Goal: Transaction & Acquisition: Purchase product/service

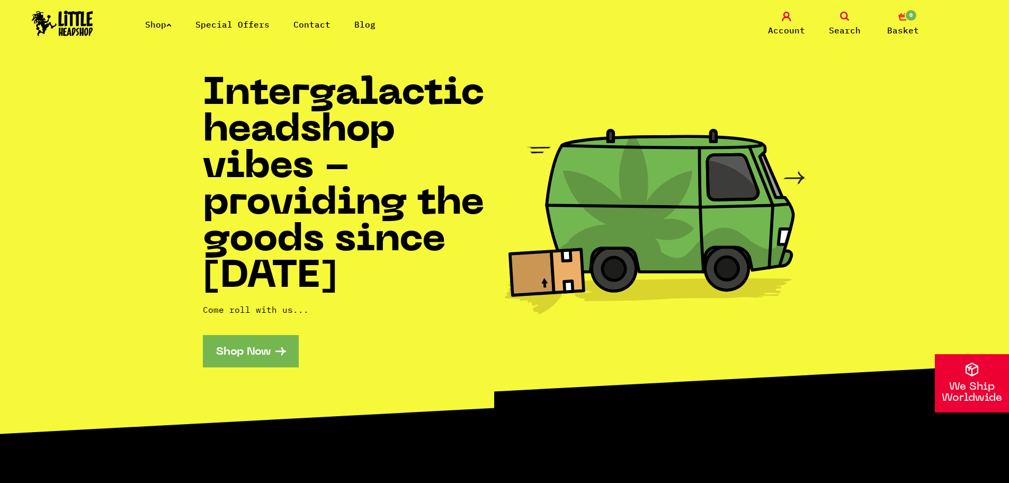
click at [172, 26] on icon at bounding box center [168, 25] width 5 height 4
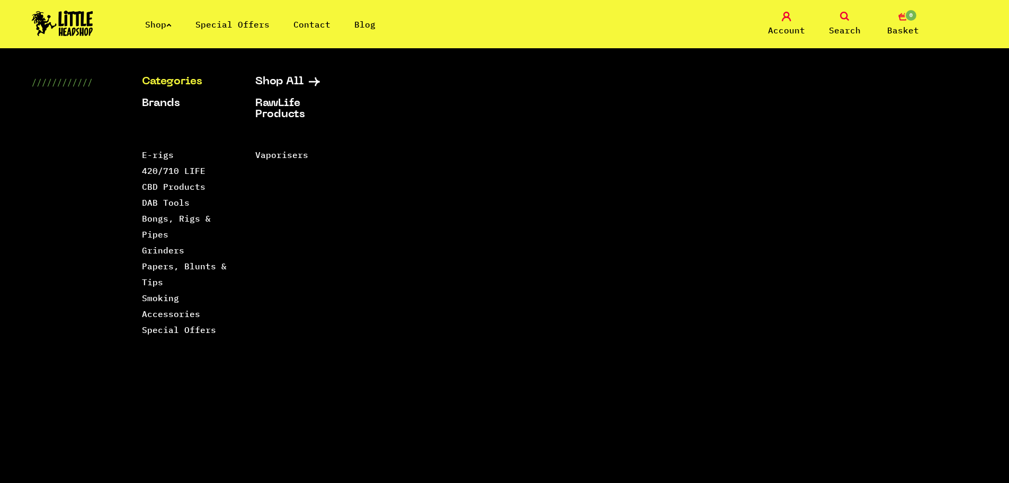
click at [851, 28] on span "Search" at bounding box center [845, 30] width 32 height 13
click at [850, 11] on div "Shop Special Offers Contact Blog Account Search 0 Basket" at bounding box center [504, 24] width 1009 height 48
click at [843, 31] on span "Search" at bounding box center [845, 30] width 32 height 13
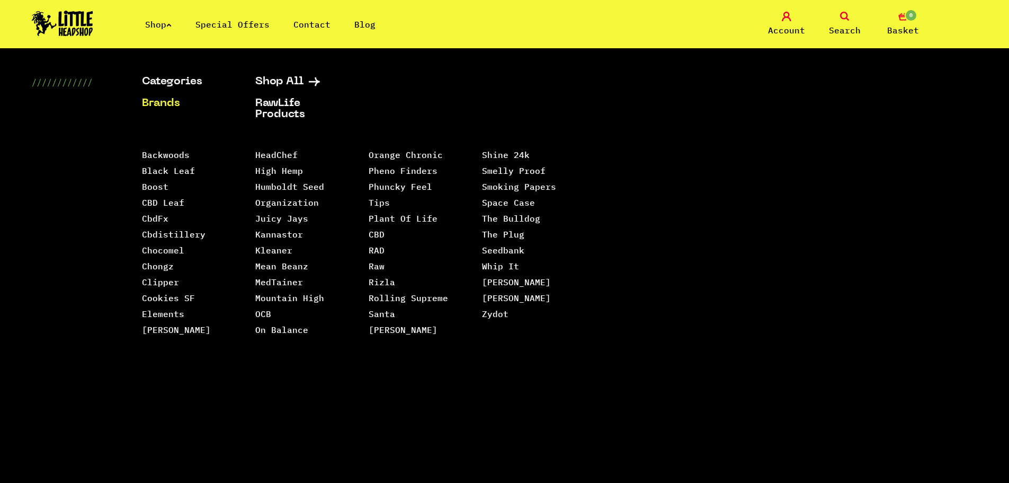
click at [156, 21] on link "Shop" at bounding box center [158, 24] width 26 height 11
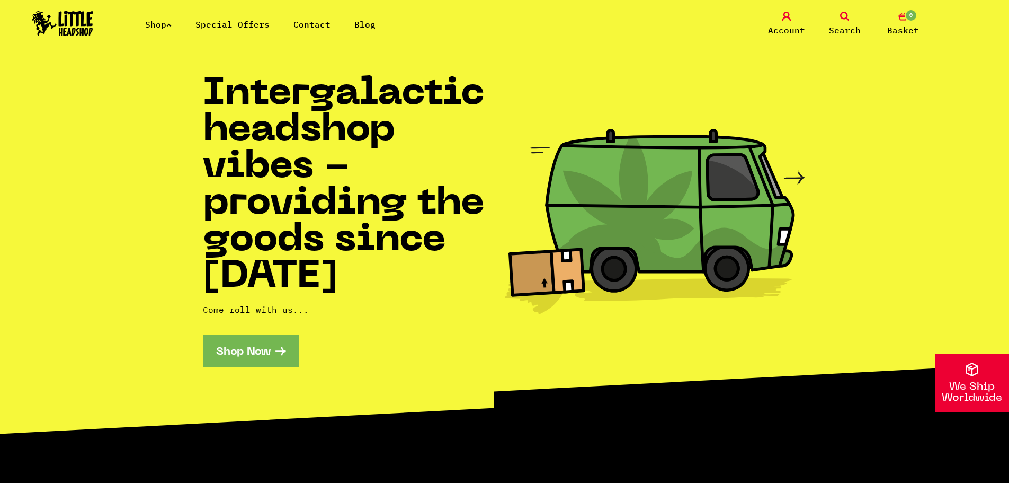
click at [844, 21] on link "Search" at bounding box center [844, 24] width 53 height 25
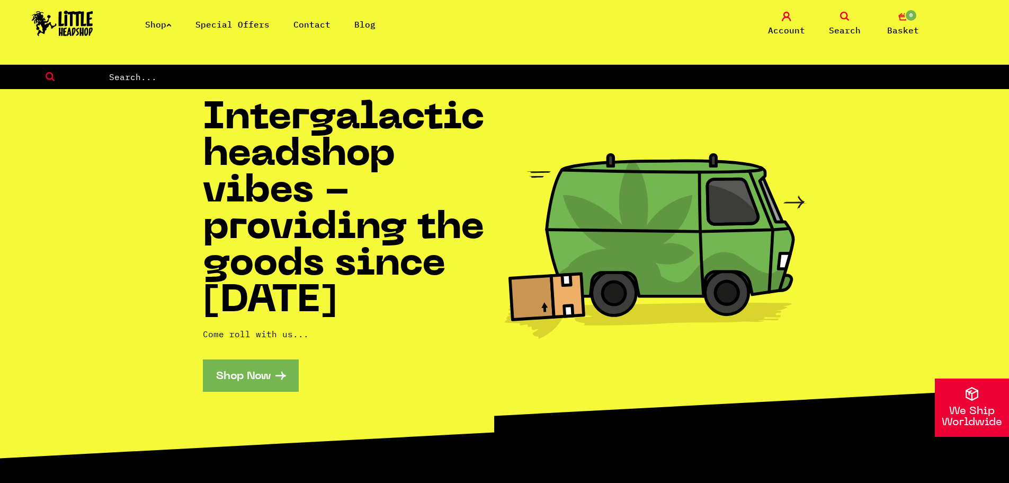
click at [302, 82] on input "text" at bounding box center [558, 77] width 901 height 14
type input "rip"
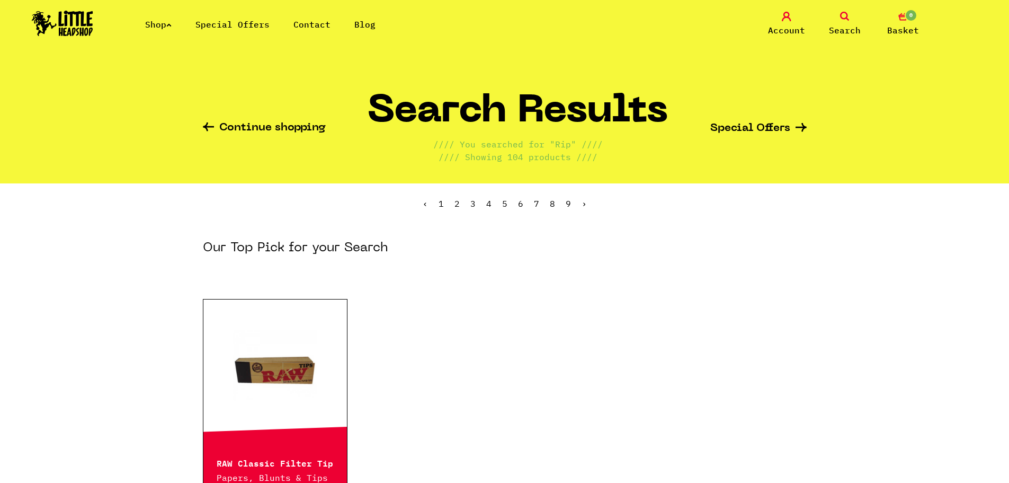
click at [850, 16] on link "Search" at bounding box center [844, 24] width 53 height 25
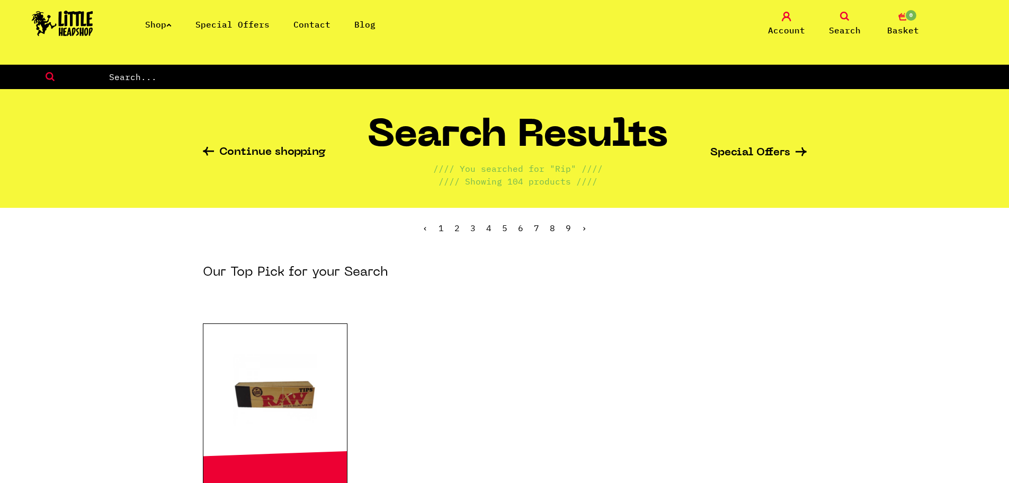
click at [457, 81] on input "text" at bounding box center [558, 77] width 901 height 14
type input "glass tips"
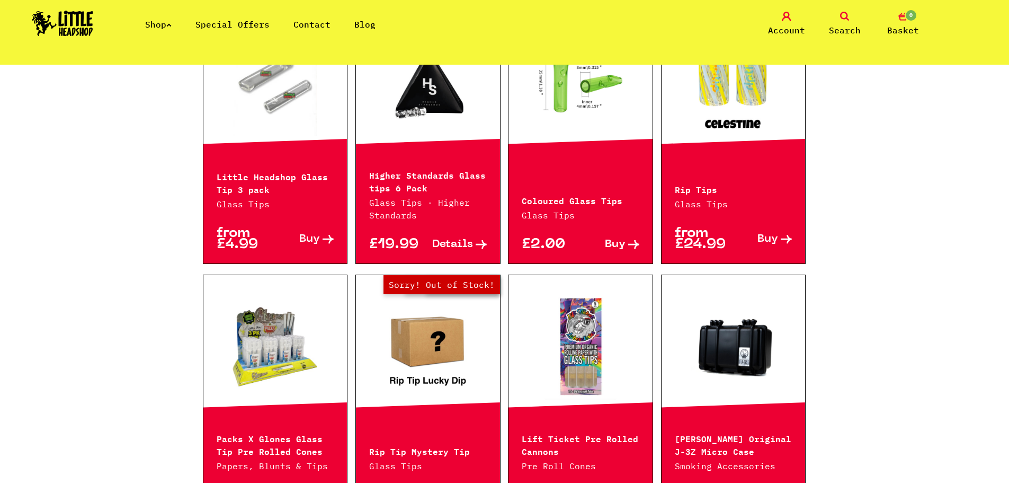
scroll to position [636, 0]
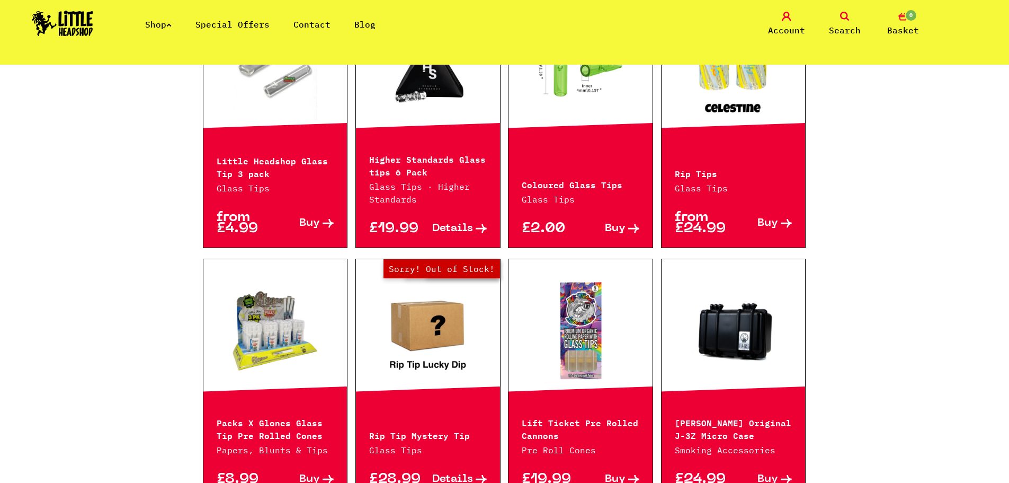
click at [688, 166] on p "Rip Tips" at bounding box center [734, 172] width 118 height 13
click at [772, 218] on span "Buy" at bounding box center [768, 223] width 21 height 11
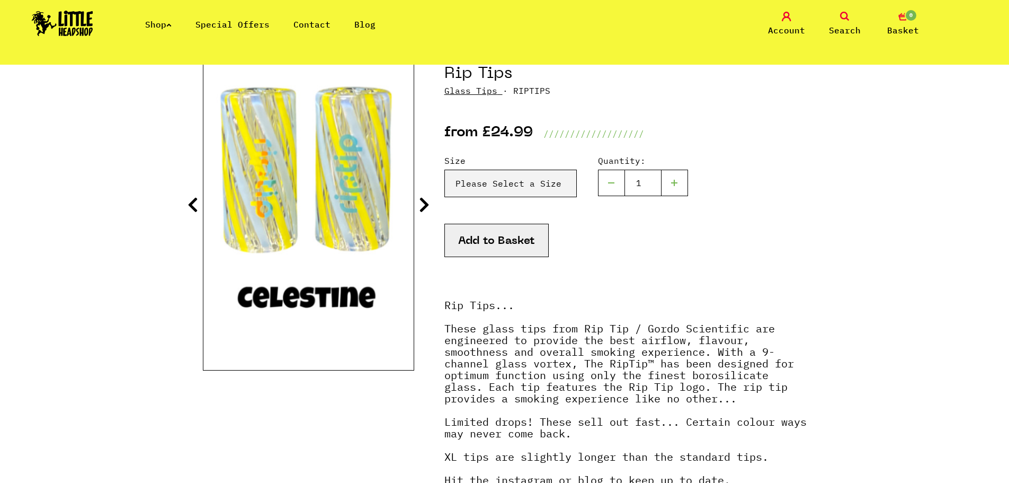
scroll to position [159, 0]
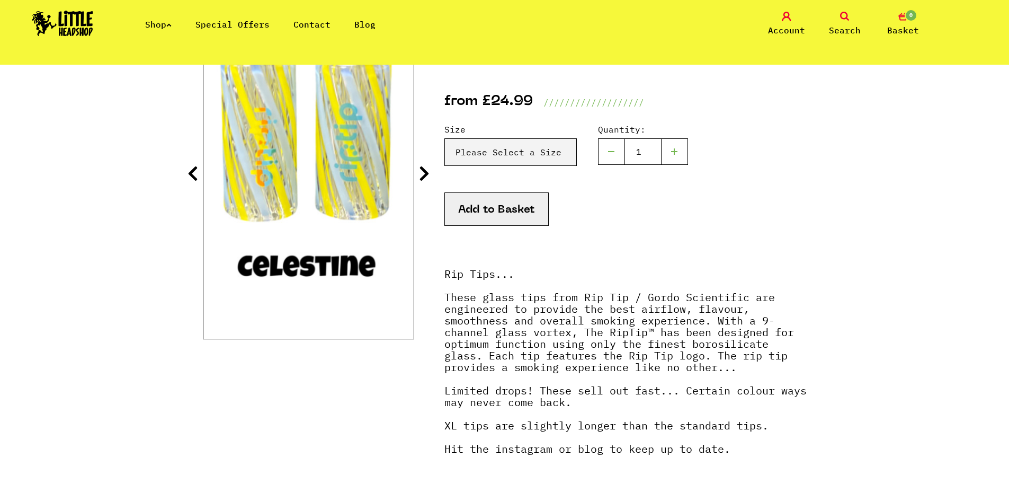
click at [429, 175] on icon at bounding box center [424, 173] width 11 height 17
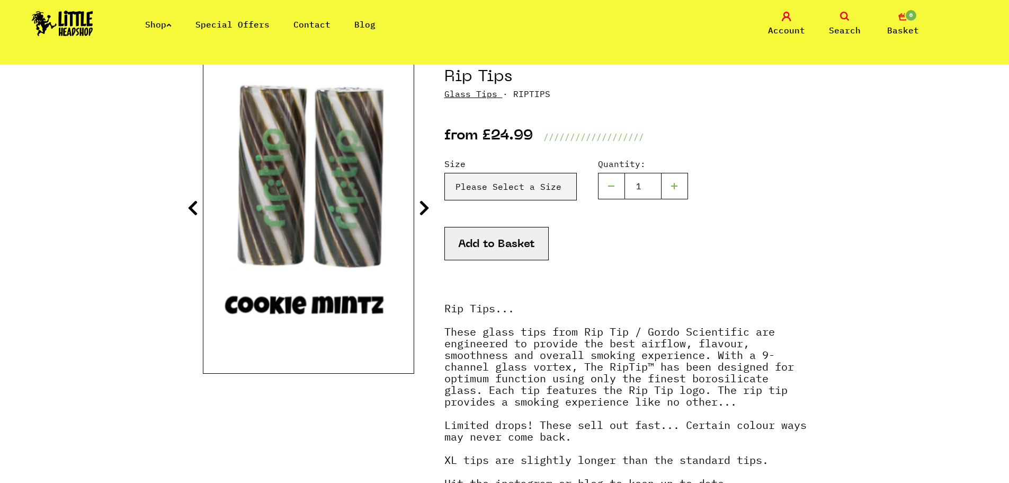
scroll to position [106, 0]
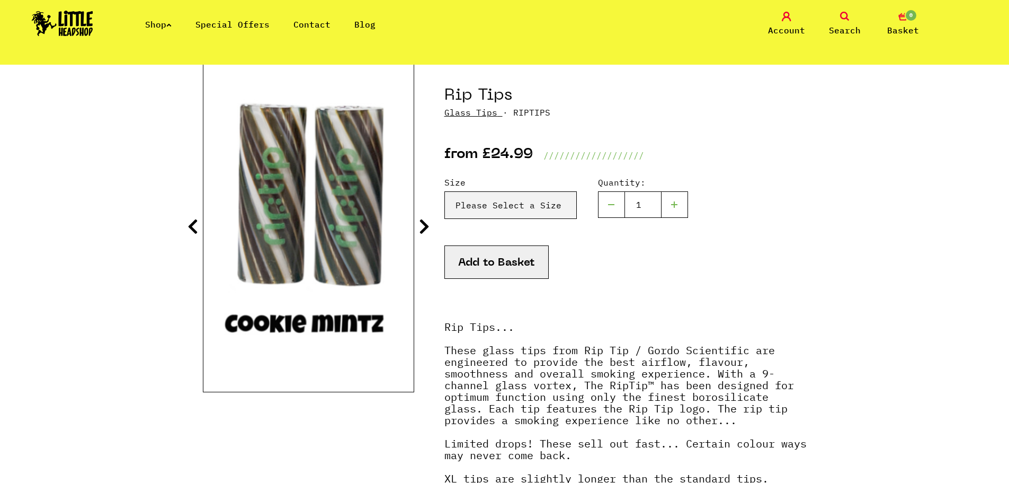
click at [422, 219] on icon at bounding box center [424, 226] width 11 height 17
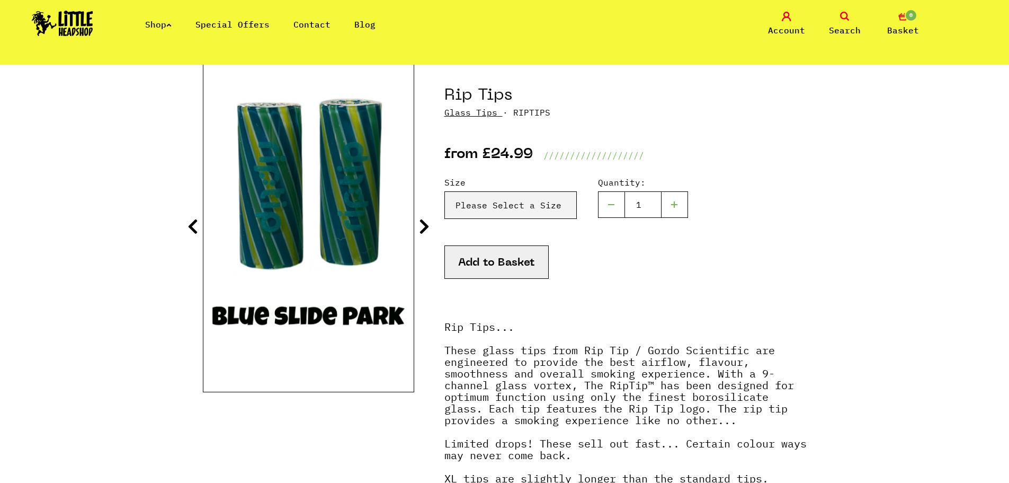
click at [422, 219] on icon at bounding box center [424, 226] width 11 height 17
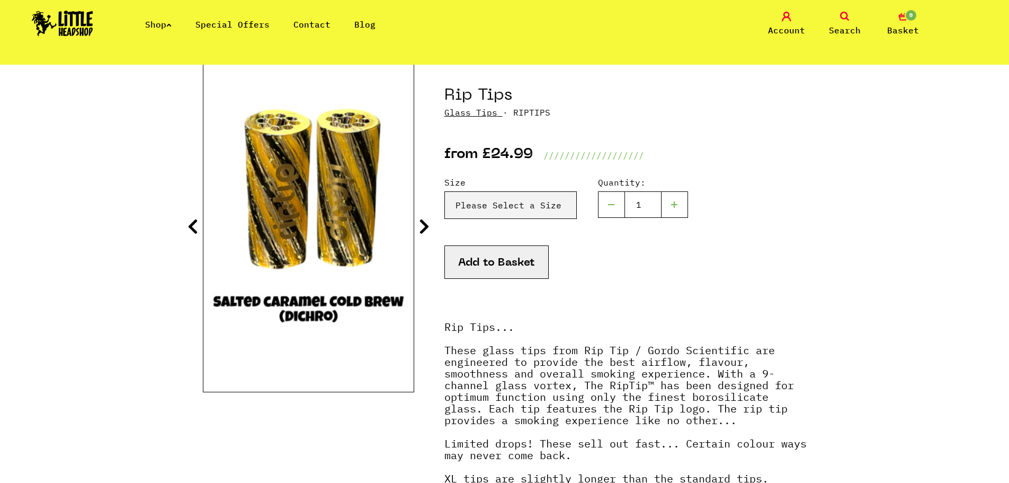
click at [424, 226] on icon at bounding box center [424, 226] width 11 height 17
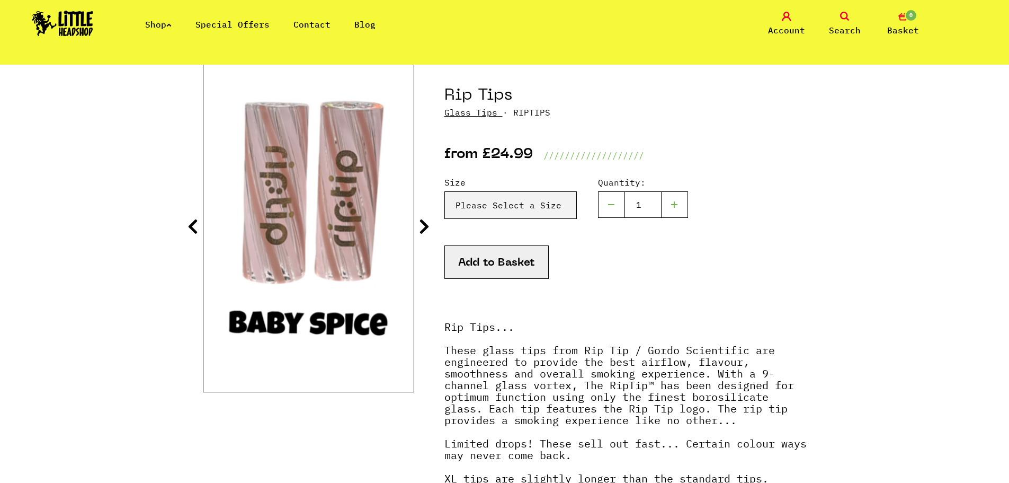
click at [424, 226] on icon at bounding box center [424, 226] width 11 height 17
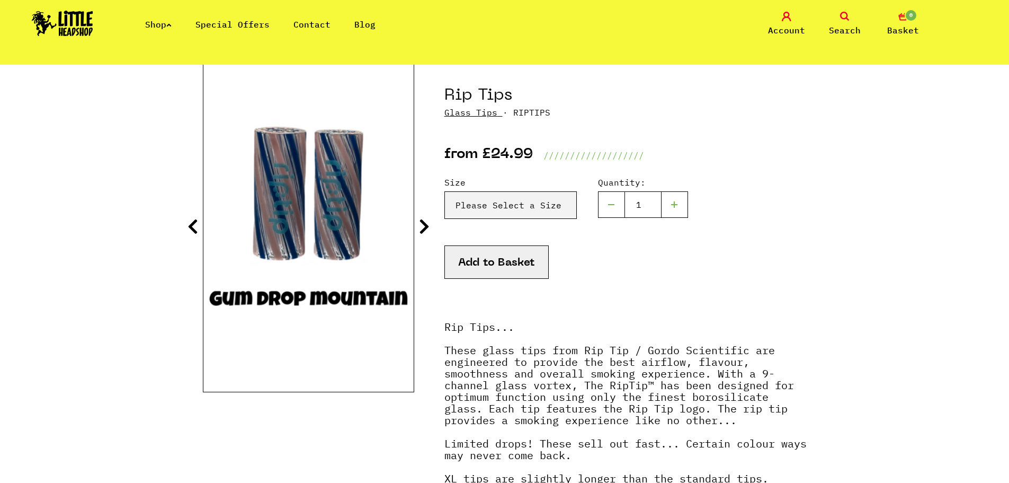
click at [424, 226] on icon at bounding box center [424, 226] width 11 height 17
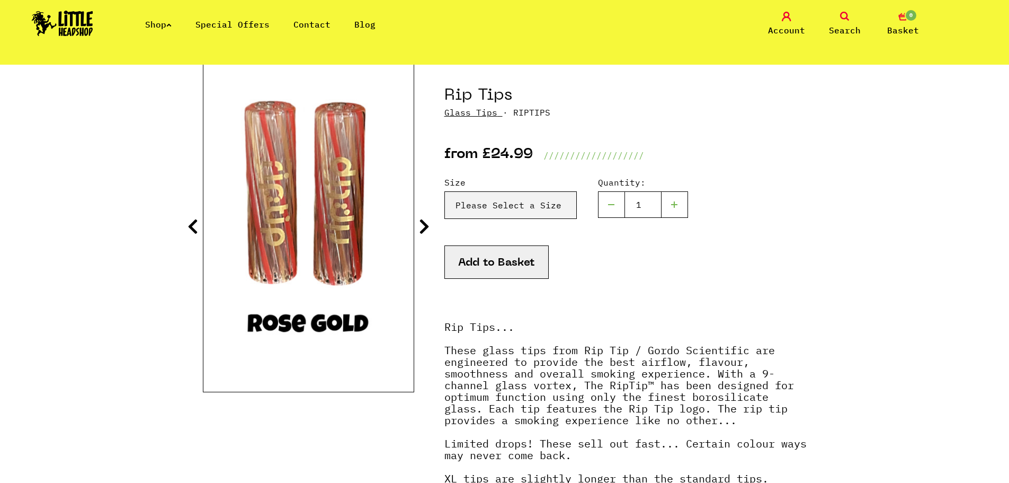
click at [424, 226] on icon at bounding box center [424, 226] width 11 height 17
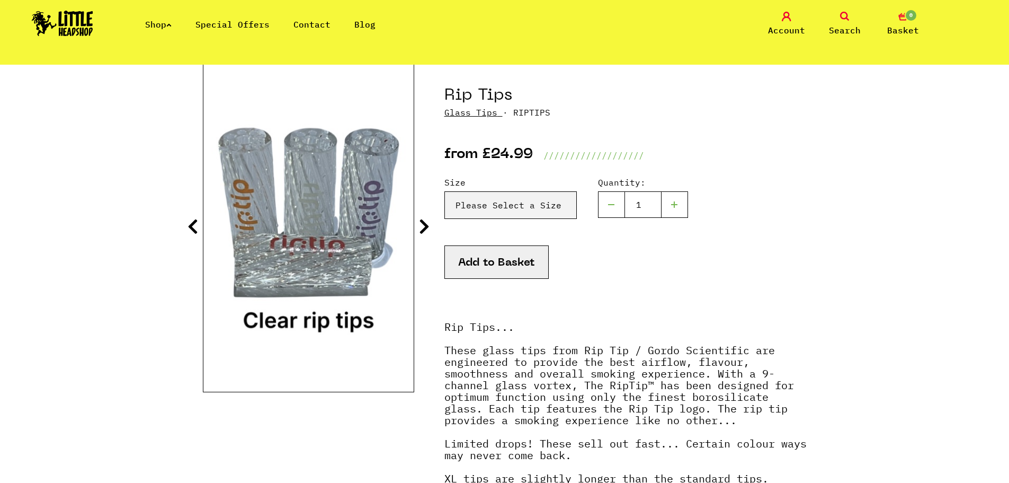
click at [424, 226] on icon at bounding box center [424, 226] width 11 height 17
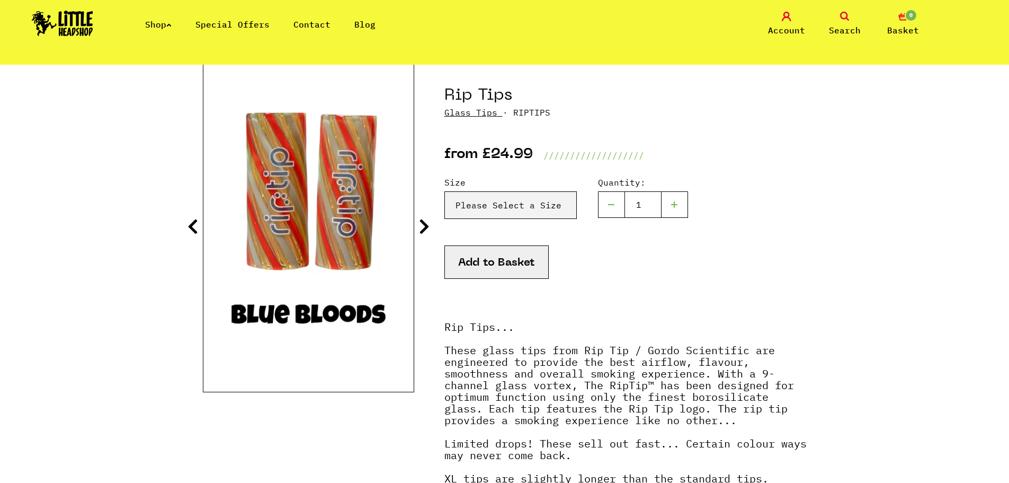
click at [424, 226] on icon at bounding box center [424, 226] width 11 height 17
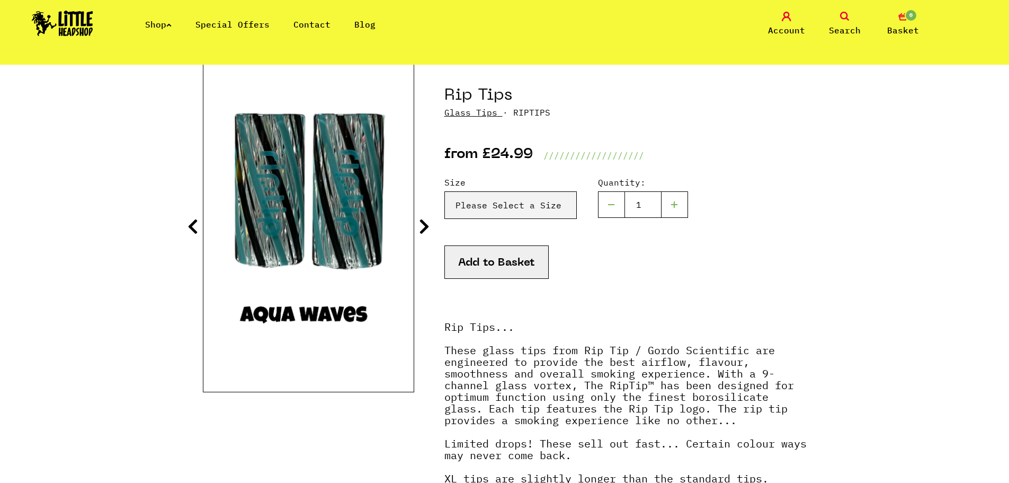
click at [424, 226] on icon at bounding box center [424, 226] width 11 height 17
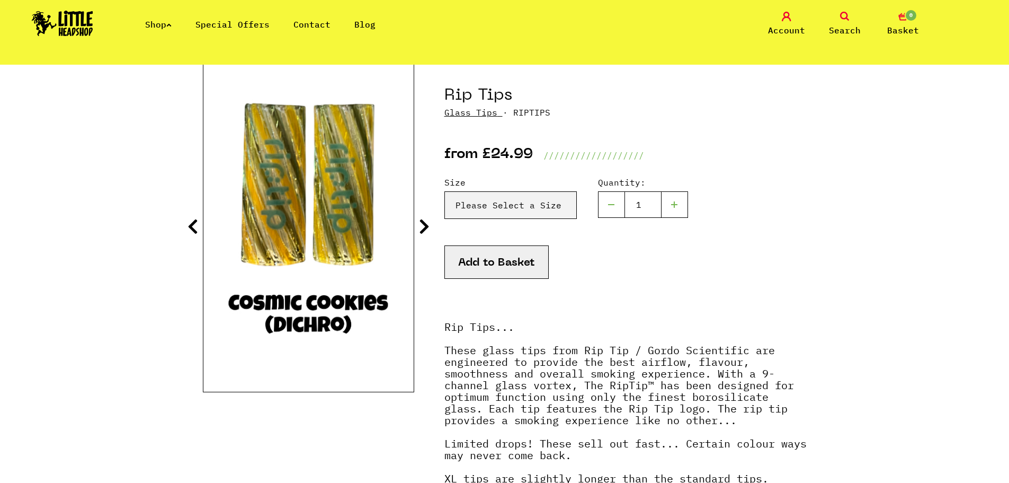
click at [424, 226] on icon at bounding box center [424, 226] width 11 height 17
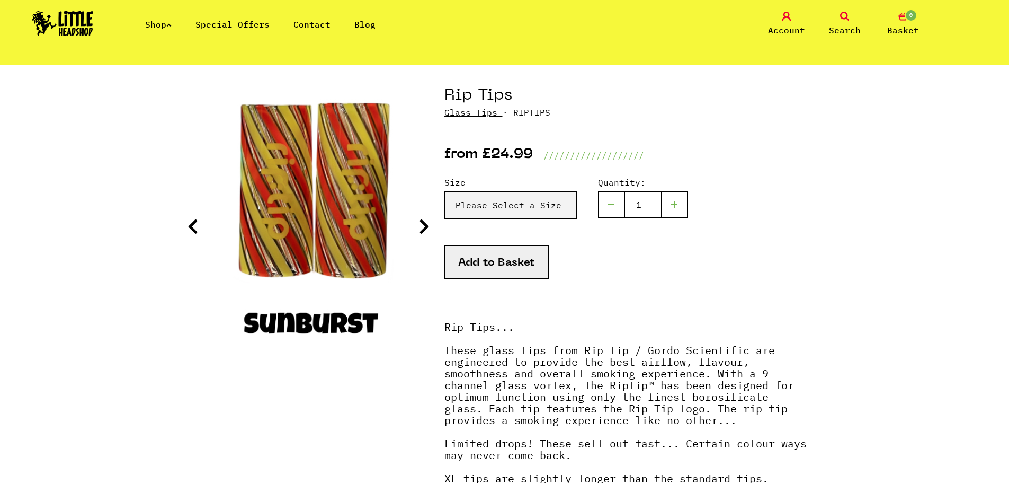
click at [424, 226] on icon at bounding box center [424, 226] width 11 height 17
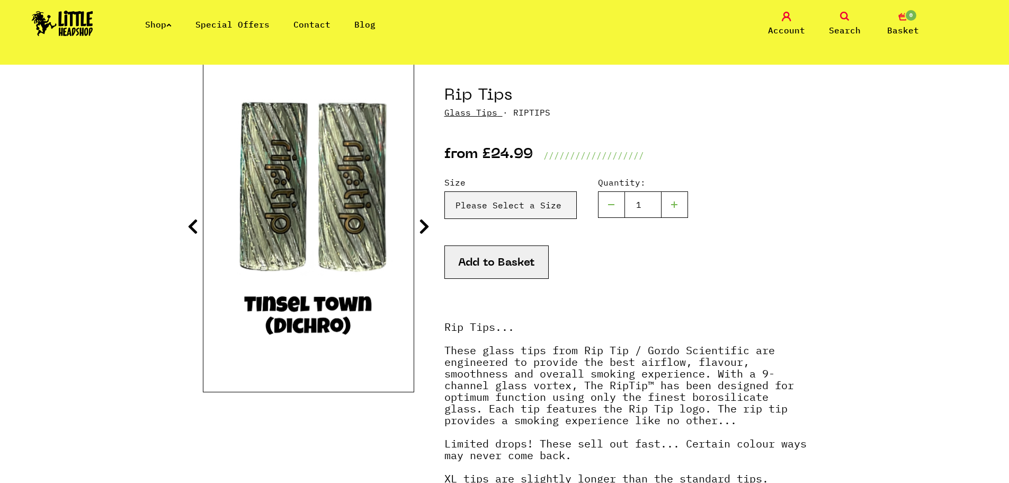
click at [425, 227] on icon at bounding box center [424, 226] width 11 height 17
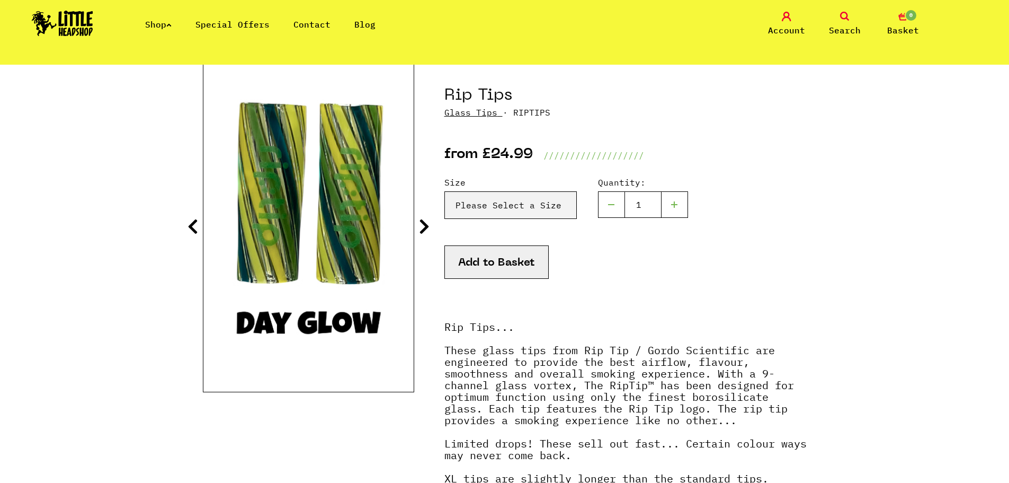
click at [425, 227] on icon at bounding box center [424, 226] width 11 height 17
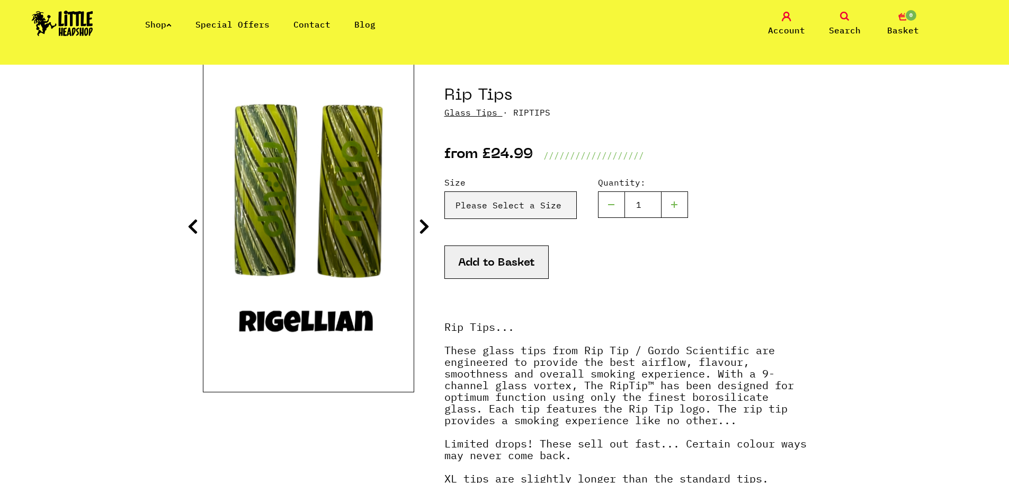
click at [425, 227] on icon at bounding box center [424, 226] width 11 height 17
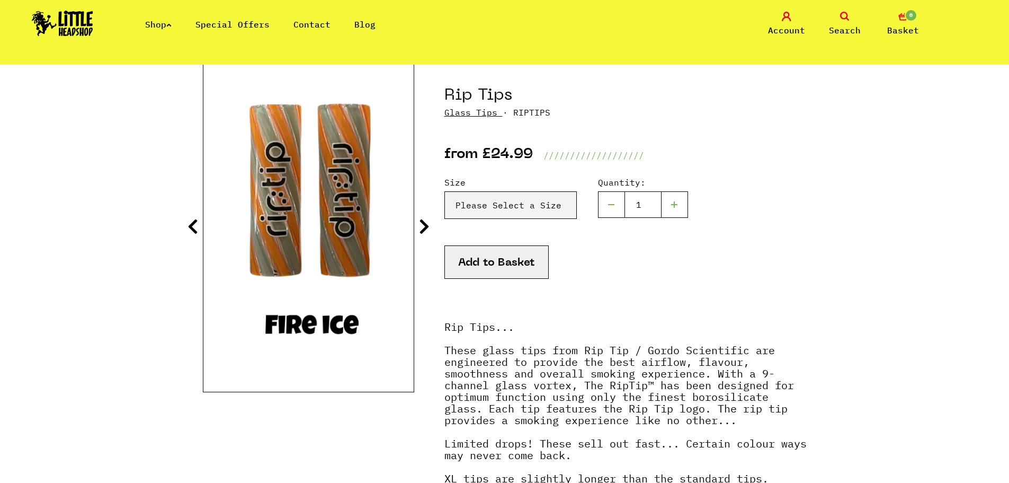
click at [425, 227] on icon at bounding box center [424, 226] width 11 height 17
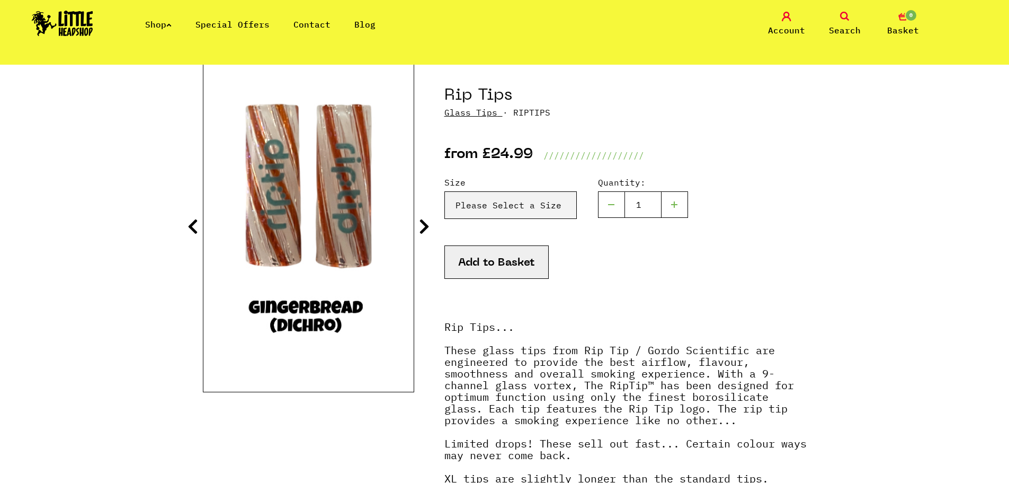
click at [425, 227] on icon at bounding box center [424, 226] width 11 height 17
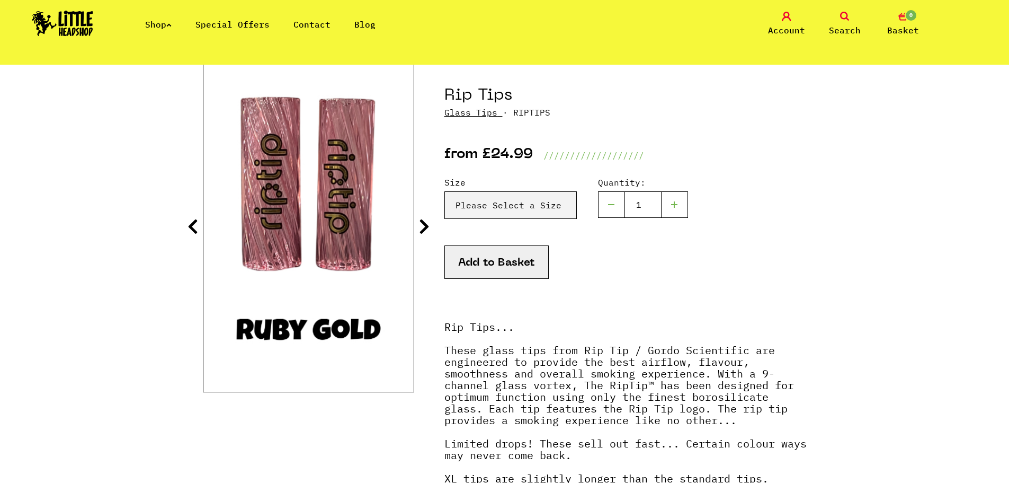
click at [425, 227] on icon at bounding box center [424, 226] width 11 height 17
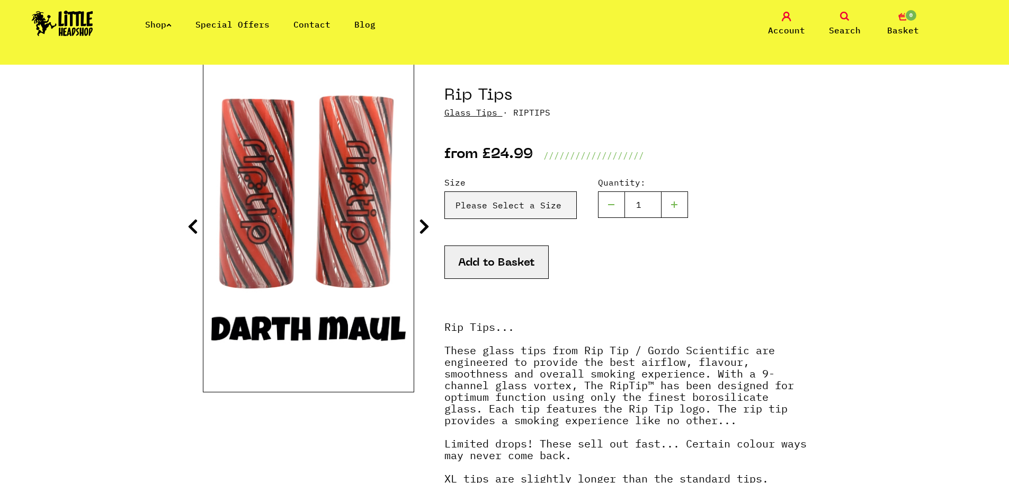
click at [425, 227] on icon at bounding box center [424, 226] width 11 height 17
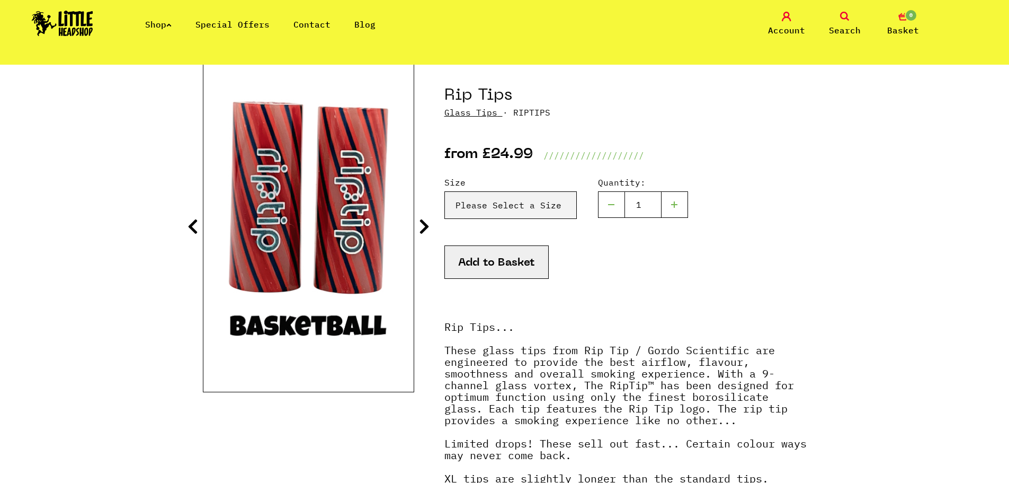
click at [425, 227] on icon at bounding box center [424, 226] width 11 height 17
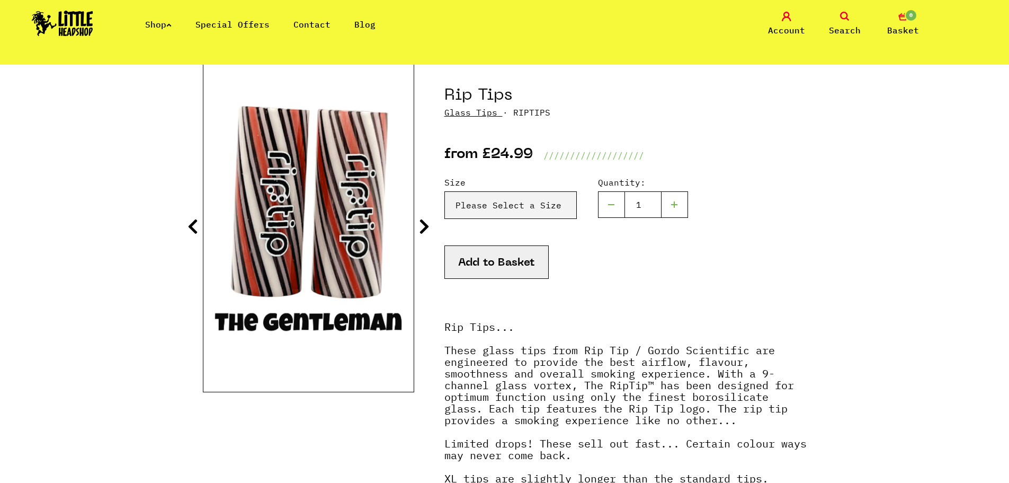
click at [425, 227] on icon at bounding box center [424, 226] width 11 height 17
